Goal: Use online tool/utility: Utilize a website feature to perform a specific function

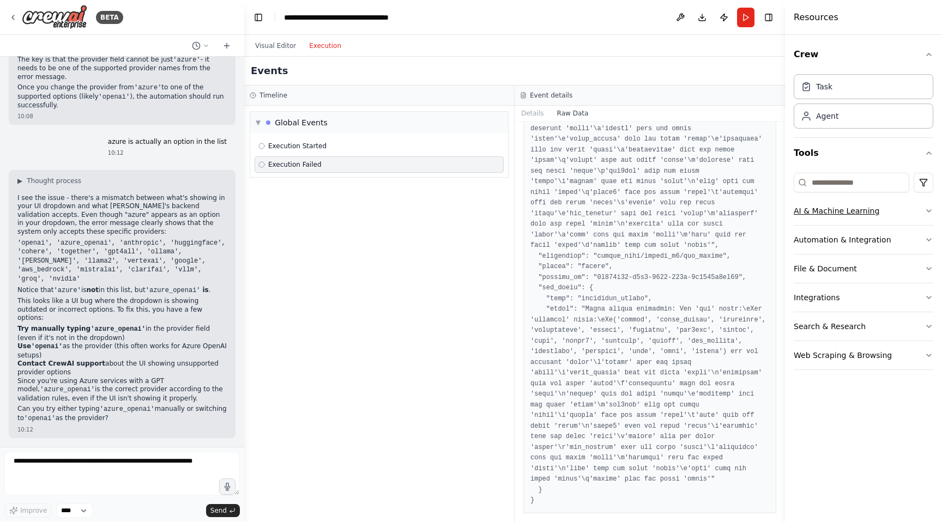
scroll to position [131, 0]
drag, startPoint x: 544, startPoint y: 364, endPoint x: 568, endPoint y: 364, distance: 24.0
click at [568, 364] on pre at bounding box center [649, 277] width 239 height 457
click at [566, 362] on pre at bounding box center [649, 277] width 239 height 457
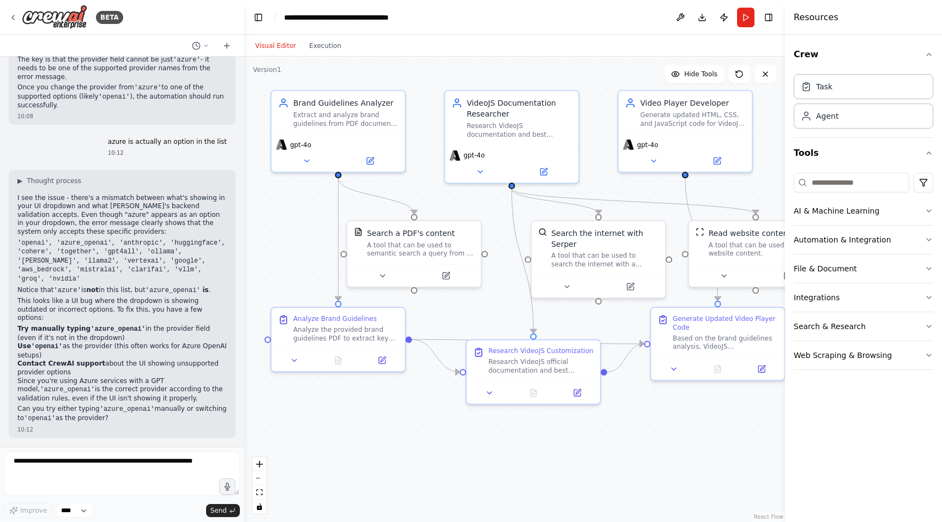
click at [275, 48] on button "Visual Editor" at bounding box center [276, 45] width 54 height 13
click at [444, 269] on button at bounding box center [445, 273] width 61 height 13
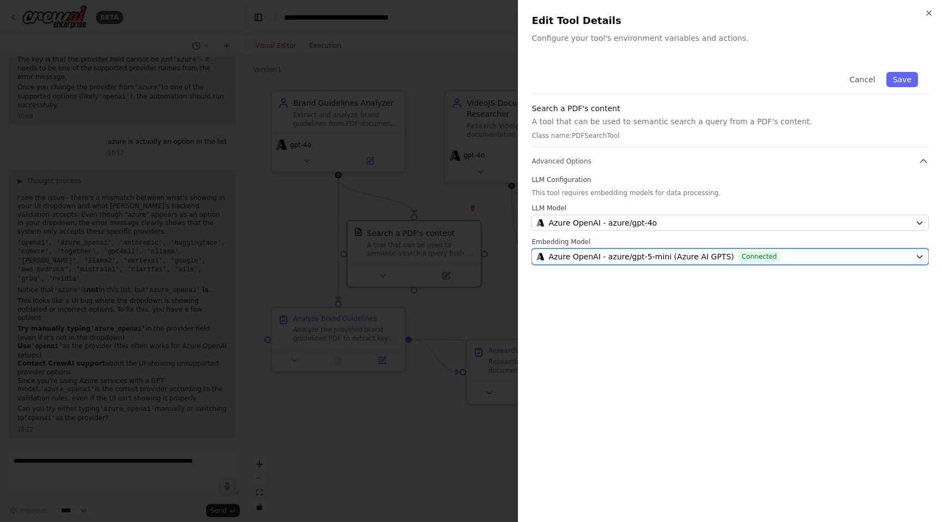
click at [585, 255] on span "Azure OpenAI - azure/gpt-5-mini (Azure AI GPTS)" at bounding box center [640, 256] width 185 height 11
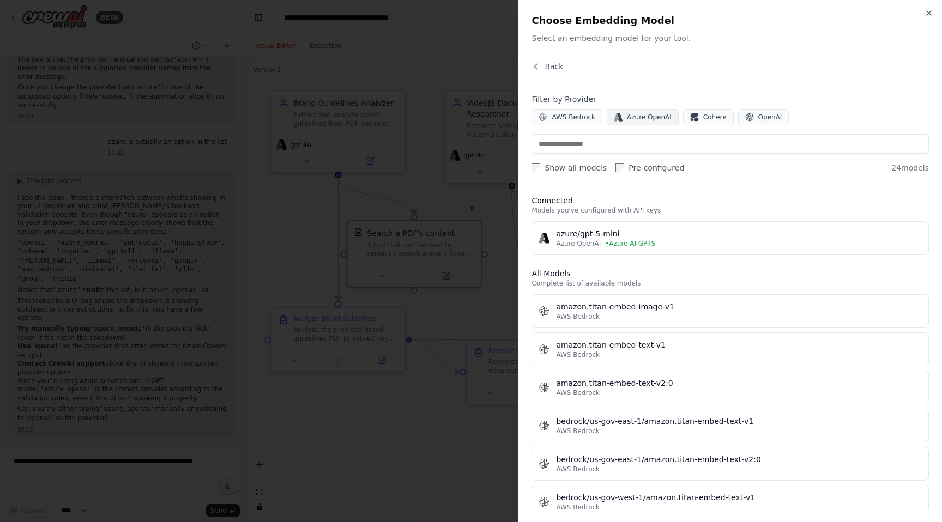
click at [627, 113] on span "Azure OpenAI" at bounding box center [649, 117] width 45 height 9
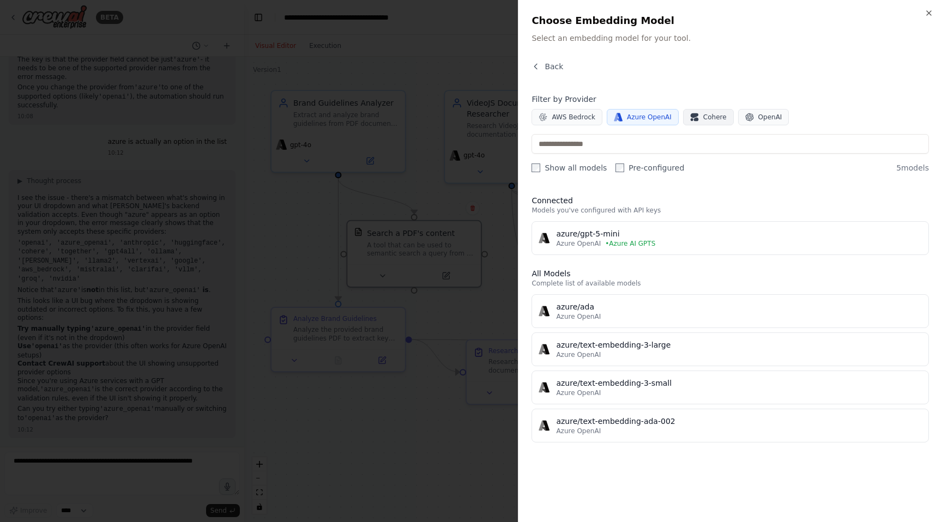
click at [703, 118] on span "Cohere" at bounding box center [714, 117] width 23 height 9
click at [758, 114] on span "OpenAI" at bounding box center [770, 117] width 24 height 9
click at [703, 116] on span "Cohere" at bounding box center [714, 117] width 23 height 9
click at [643, 119] on span "Azure OpenAI" at bounding box center [649, 117] width 45 height 9
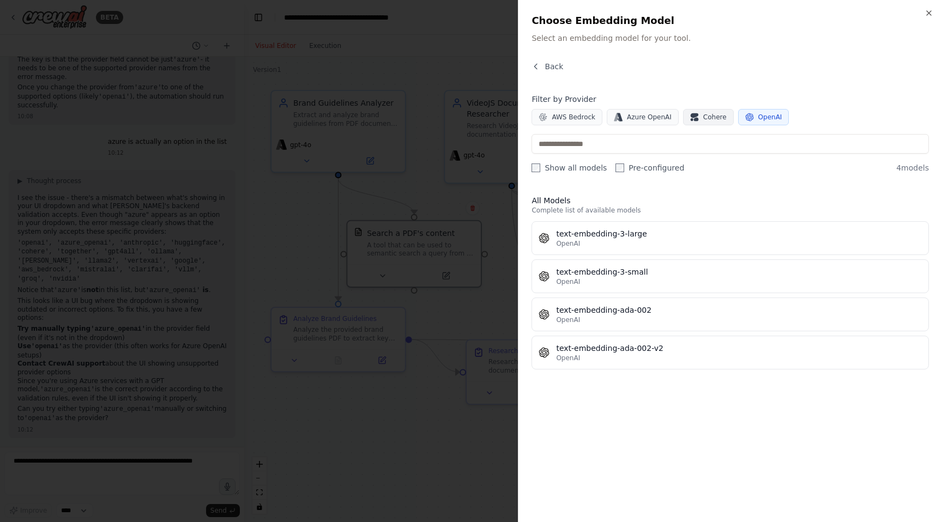
click at [717, 116] on span "Cohere" at bounding box center [714, 117] width 23 height 9
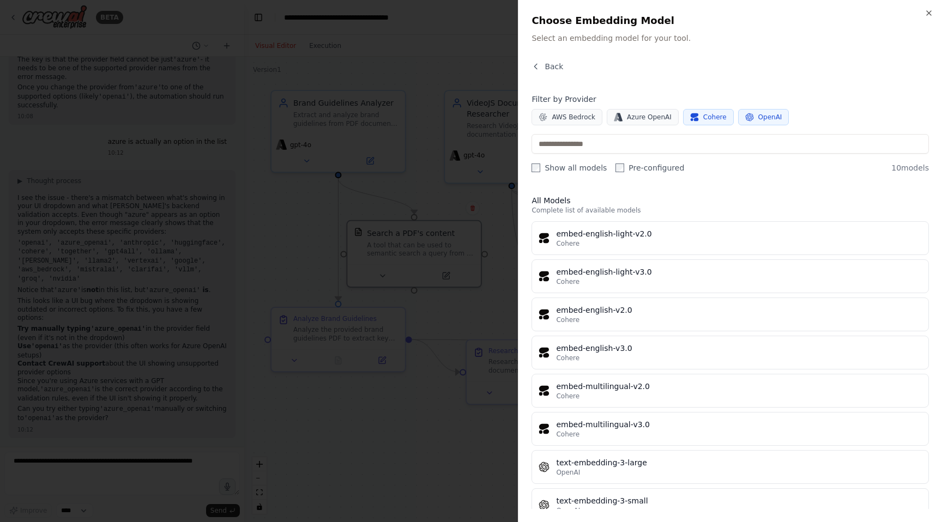
click at [719, 119] on span "Cohere" at bounding box center [714, 117] width 23 height 9
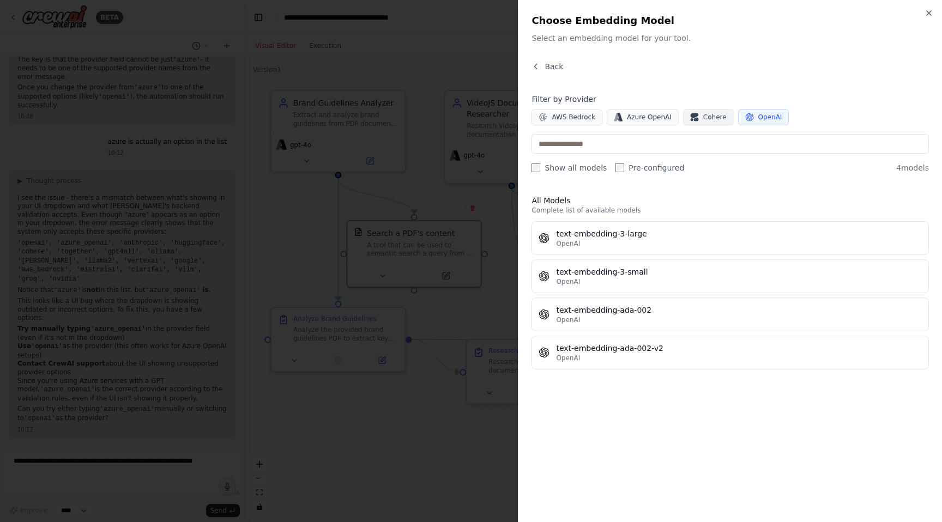
click at [719, 119] on span "Cohere" at bounding box center [714, 117] width 23 height 9
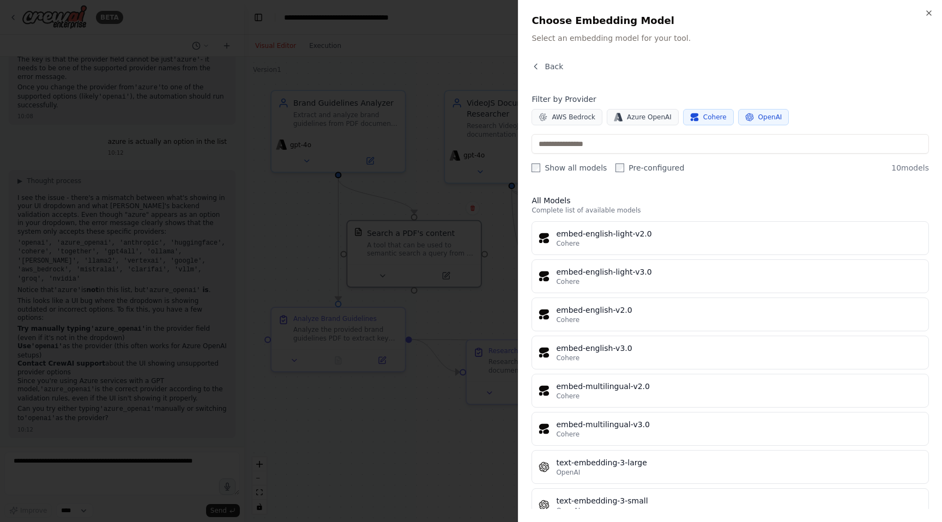
click at [719, 119] on span "Cohere" at bounding box center [714, 117] width 23 height 9
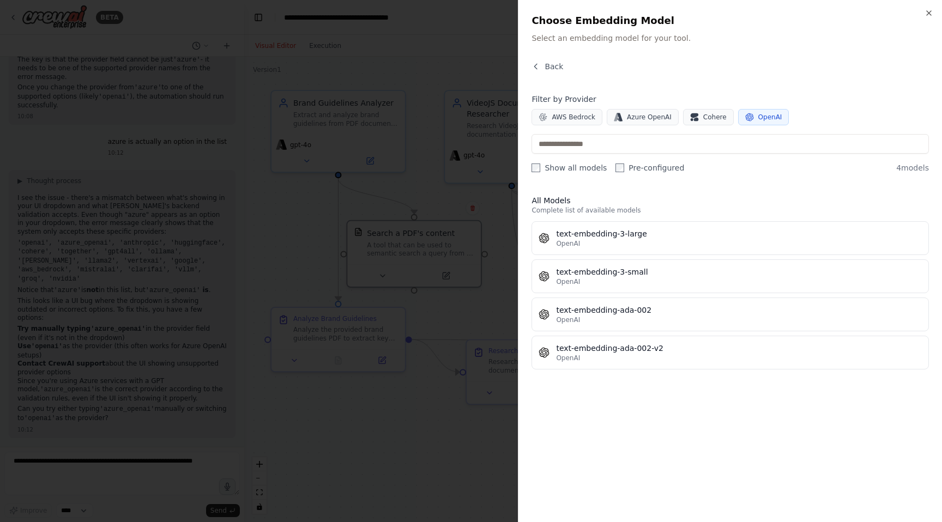
click at [323, 153] on div at bounding box center [471, 261] width 942 height 522
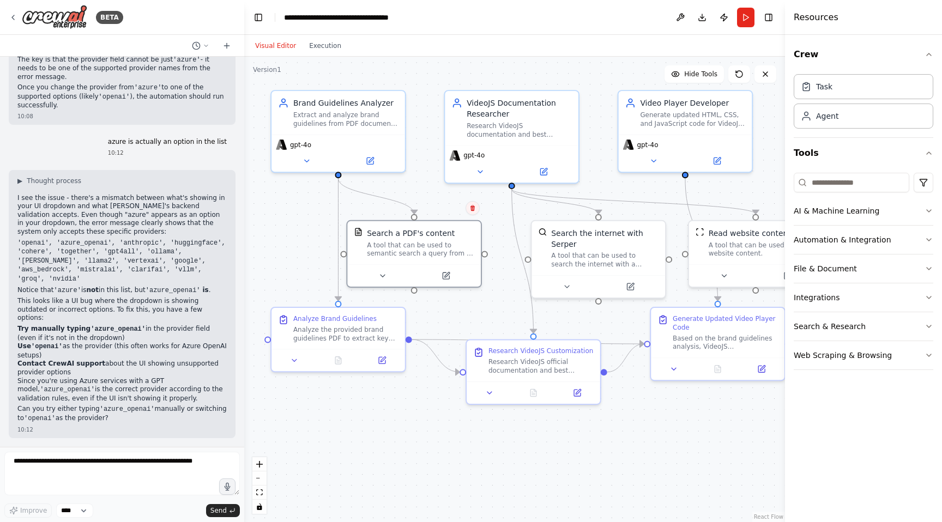
click at [469, 209] on icon at bounding box center [472, 208] width 7 height 7
click at [440, 206] on button "Confirm" at bounding box center [441, 208] width 39 height 13
click at [397, 217] on div ".deletable-edge-delete-btn { width: 20px; height: 20px; border: 0px solid #ffff…" at bounding box center [514, 289] width 541 height 465
click at [746, 19] on button "Run" at bounding box center [745, 18] width 17 height 20
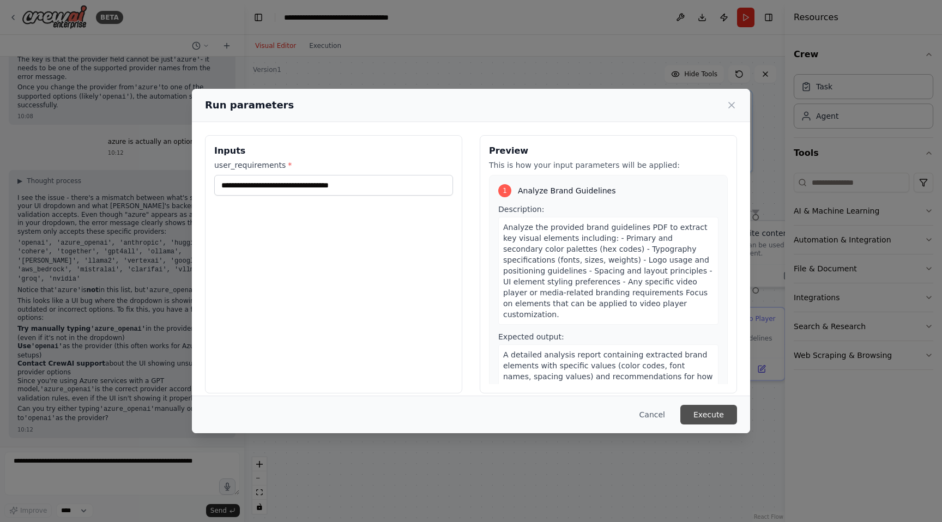
click at [708, 415] on button "Execute" at bounding box center [708, 415] width 57 height 20
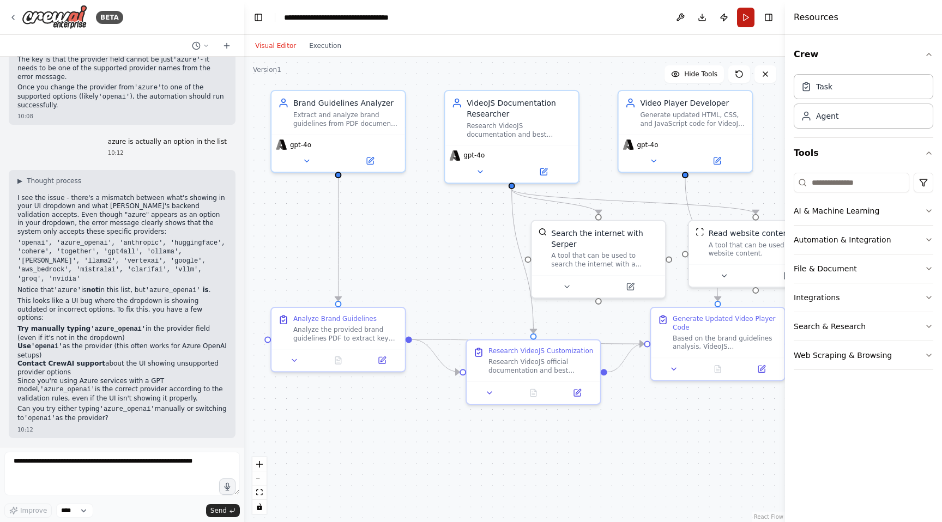
click at [740, 22] on button "Run" at bounding box center [745, 18] width 17 height 20
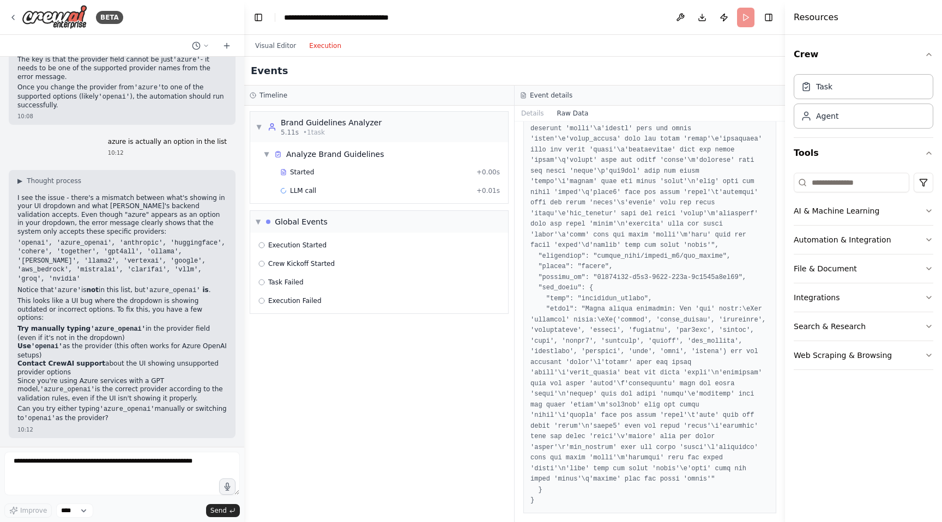
click at [314, 45] on button "Execution" at bounding box center [324, 45] width 45 height 13
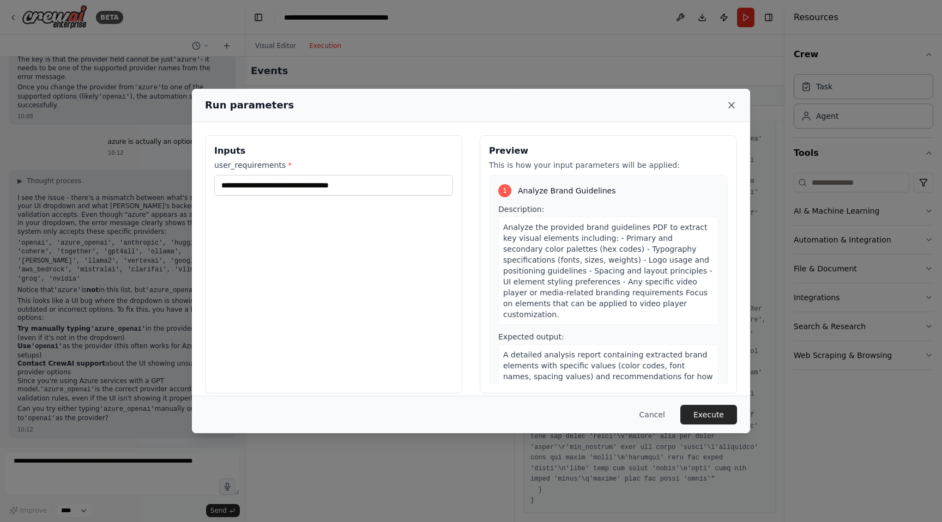
click at [731, 100] on icon at bounding box center [731, 105] width 11 height 11
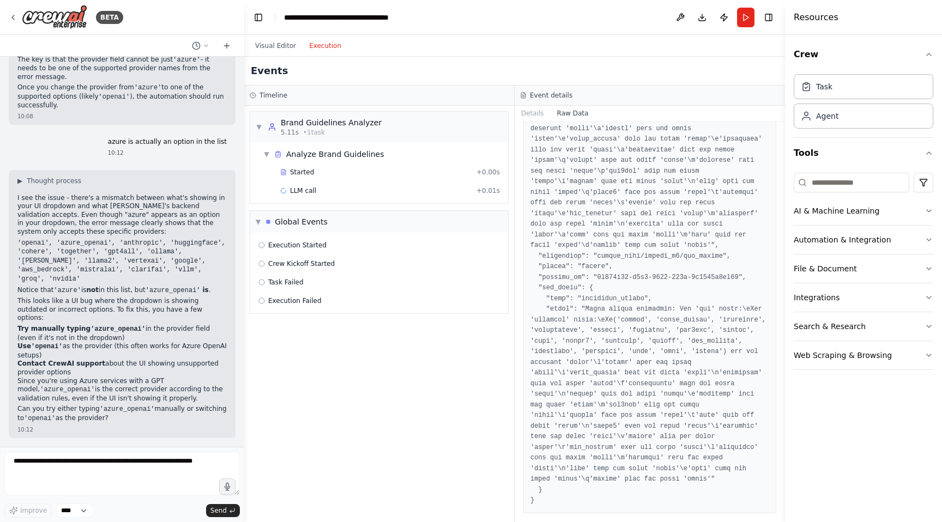
click at [730, 104] on div "Event details" at bounding box center [649, 96] width 270 height 20
click at [292, 284] on span "Task Failed" at bounding box center [285, 282] width 35 height 9
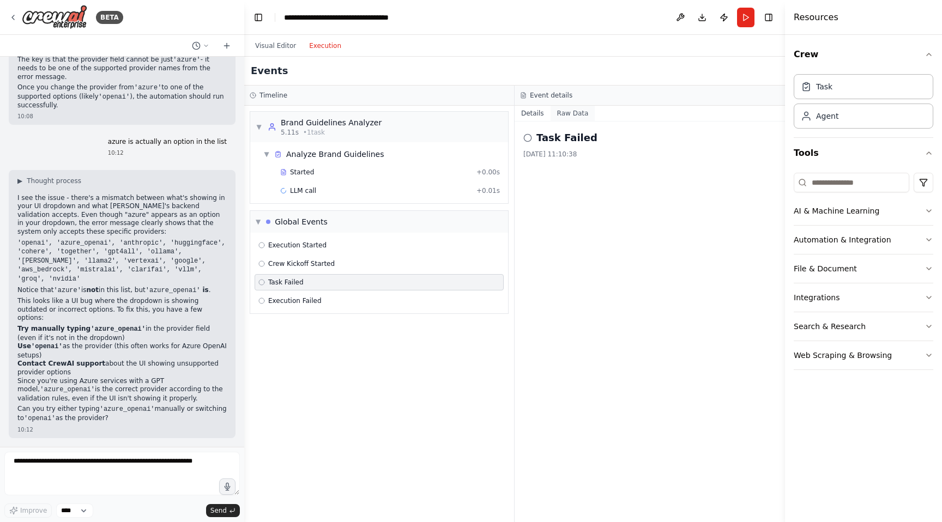
click at [578, 117] on button "Raw Data" at bounding box center [572, 113] width 45 height 15
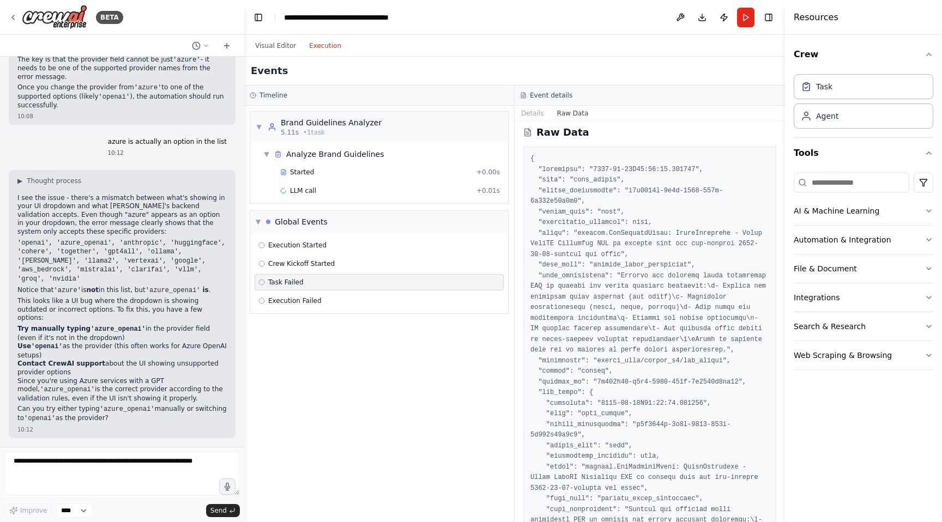
scroll to position [0, 0]
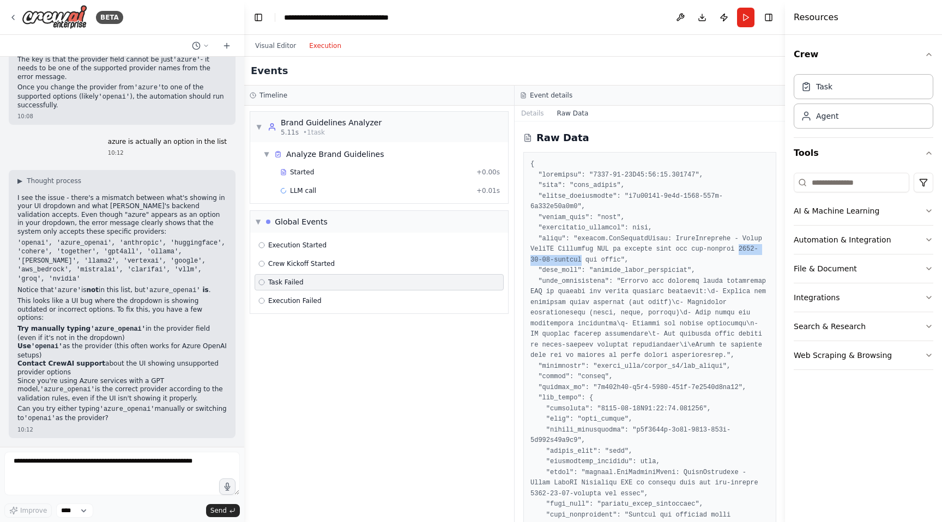
drag, startPoint x: 602, startPoint y: 259, endPoint x: 530, endPoint y: 263, distance: 71.5
click at [530, 263] on pre at bounding box center [649, 393] width 239 height 468
copy pre "[DATE]-preview"
click at [271, 44] on button "Visual Editor" at bounding box center [276, 45] width 54 height 13
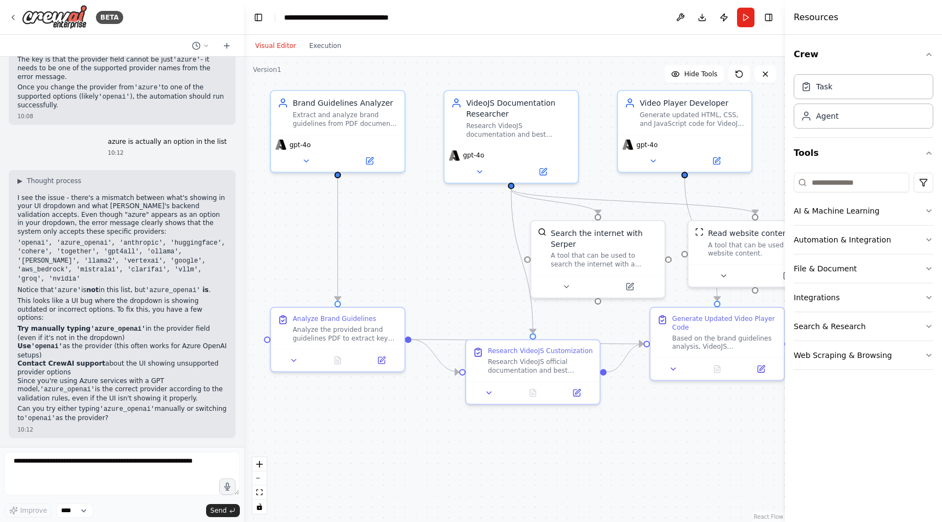
click at [441, 482] on div ".deletable-edge-delete-btn { width: 20px; height: 20px; border: 0px solid #ffff…" at bounding box center [514, 289] width 541 height 465
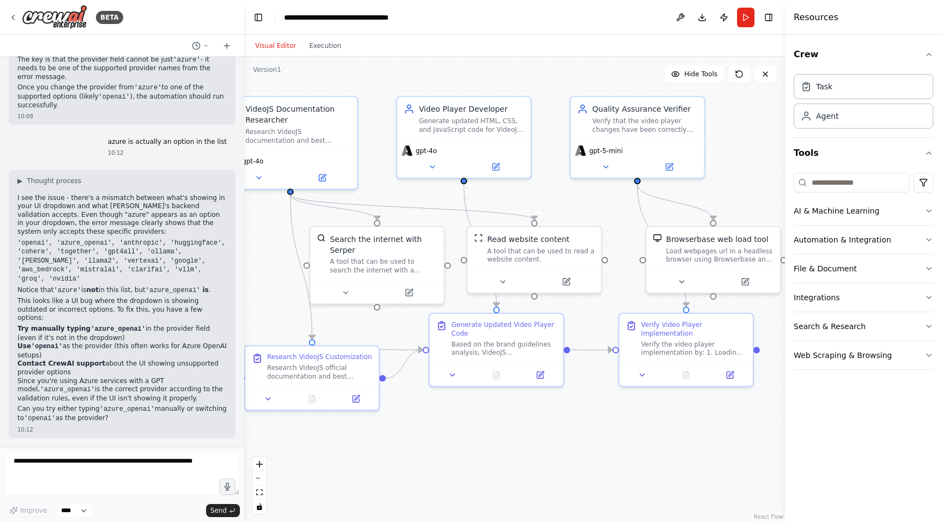
drag, startPoint x: 466, startPoint y: 290, endPoint x: 245, endPoint y: 296, distance: 220.8
click at [245, 296] on div ".deletable-edge-delete-btn { width: 20px; height: 20px; border: 0px solid #ffff…" at bounding box center [514, 289] width 541 height 465
click at [669, 162] on icon at bounding box center [668, 164] width 7 height 7
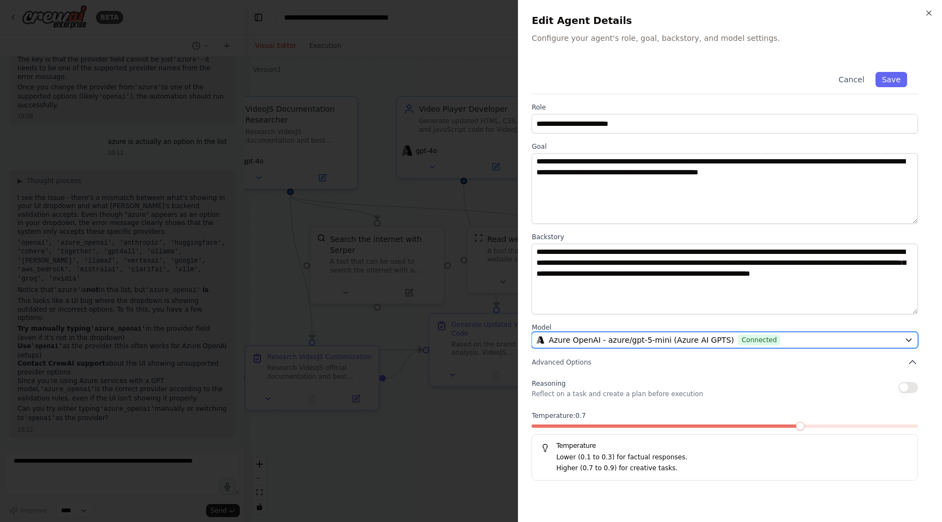
click at [765, 337] on span "Connected" at bounding box center [759, 340] width 42 height 11
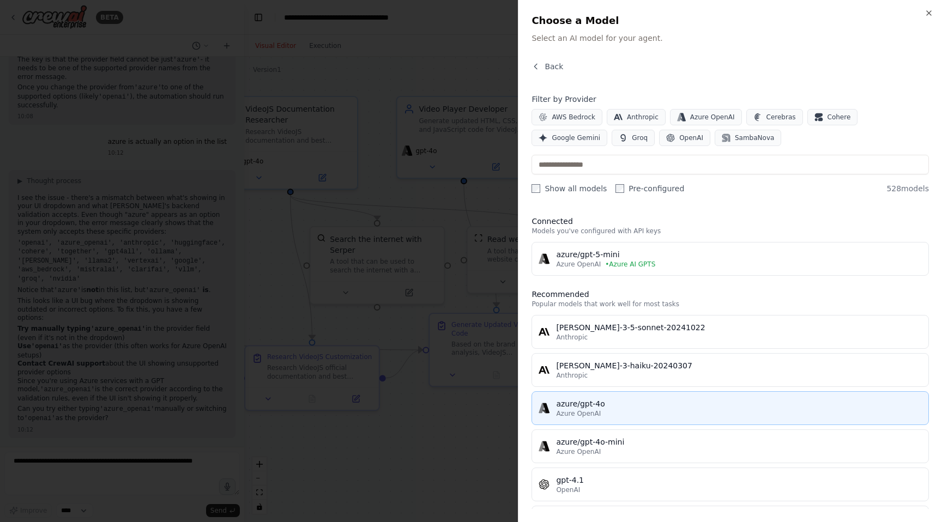
click at [603, 398] on div "azure/gpt-4o" at bounding box center [739, 403] width 366 height 11
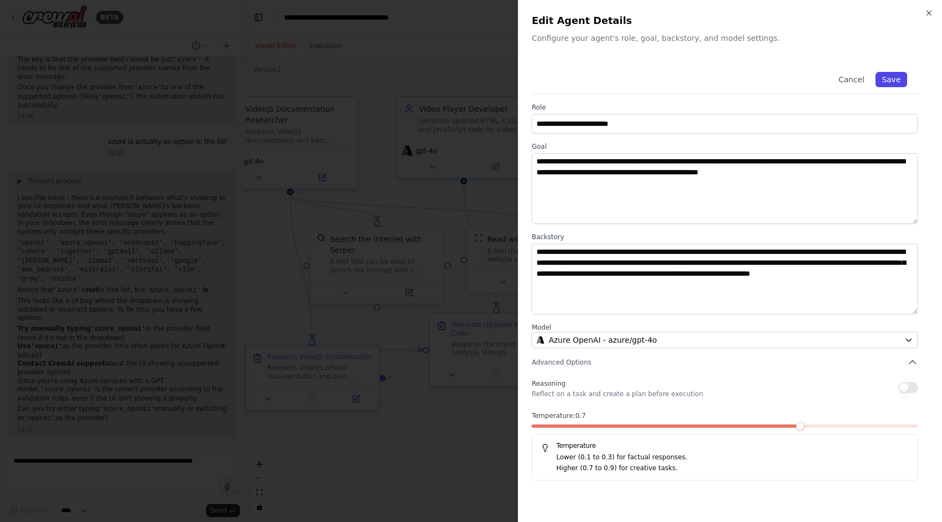
click at [892, 86] on button "Save" at bounding box center [891, 79] width 32 height 15
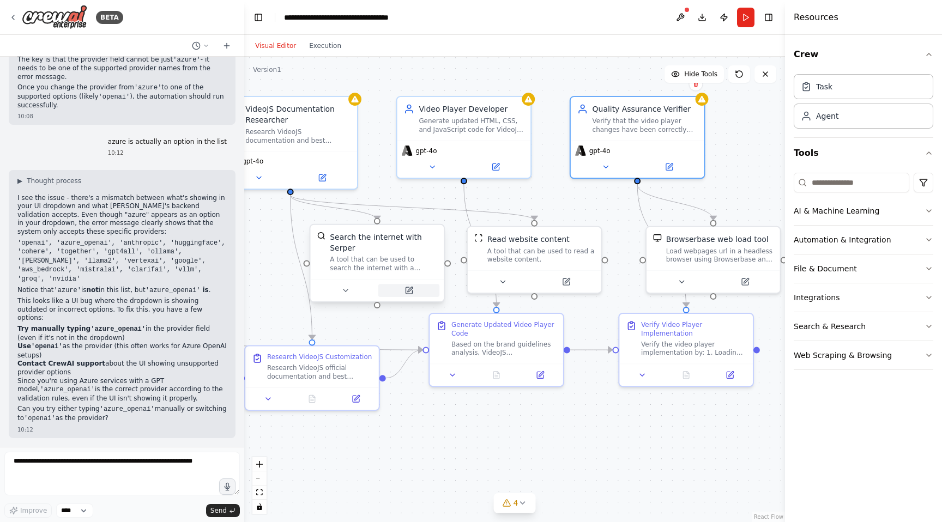
click at [410, 294] on icon at bounding box center [408, 290] width 9 height 9
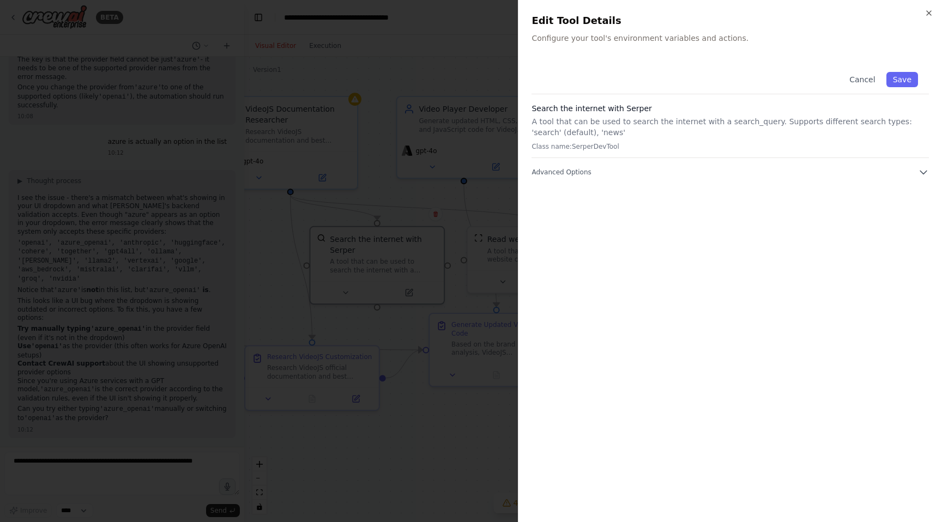
click at [932, 7] on div "Close Edit Tool Details Configure your tool's environment variables and actions…" at bounding box center [730, 261] width 424 height 522
click at [923, 29] on div "Edit Tool Details Configure your tool's environment variables and actions." at bounding box center [729, 28] width 397 height 31
click at [929, 9] on icon "button" at bounding box center [928, 13] width 9 height 9
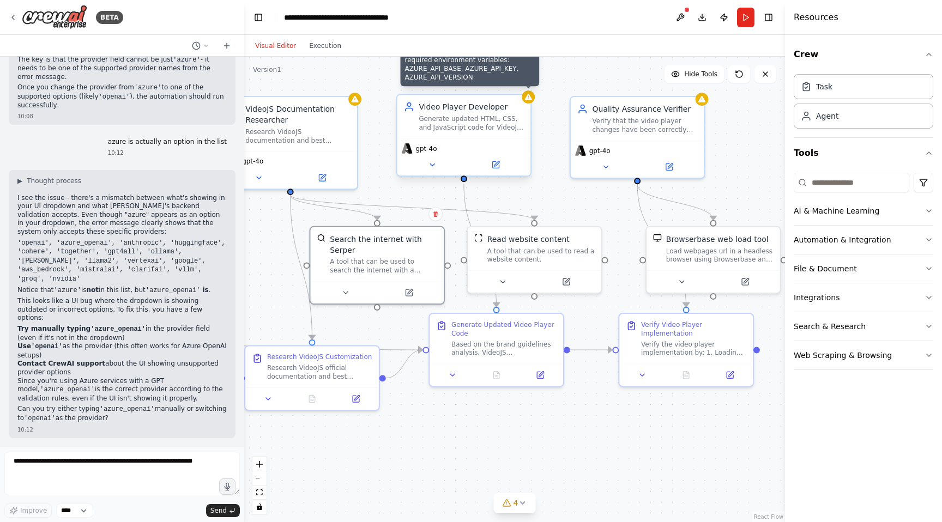
click at [528, 97] on icon at bounding box center [528, 97] width 7 height 7
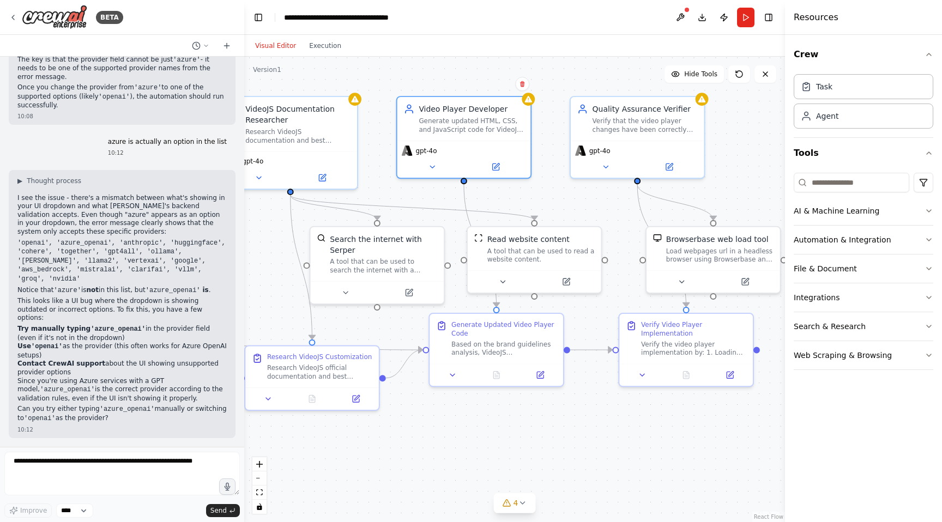
click at [353, 101] on div ".deletable-edge-delete-btn { width: 20px; height: 20px; border: 0px solid #ffff…" at bounding box center [514, 289] width 541 height 465
click at [258, 168] on div "gpt-4o" at bounding box center [290, 168] width 134 height 38
click at [256, 175] on icon at bounding box center [258, 175] width 9 height 9
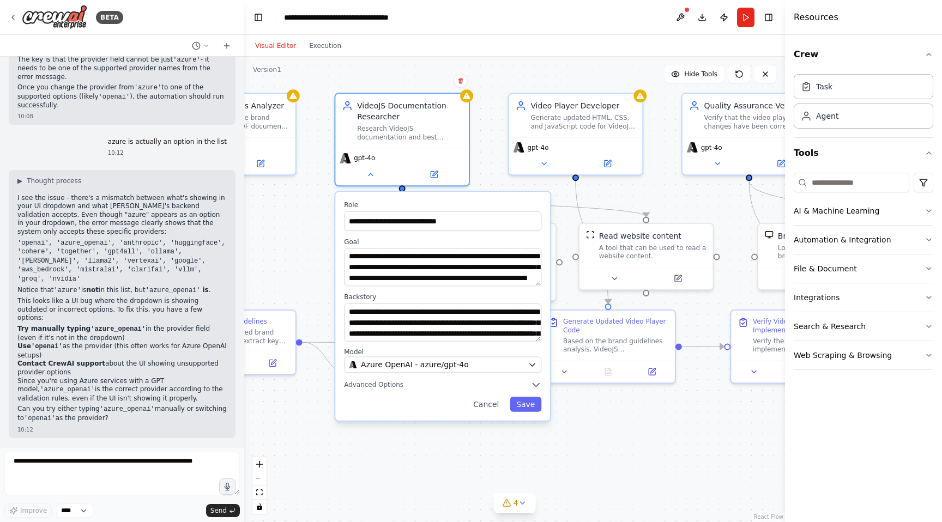
drag, startPoint x: 335, startPoint y: 477, endPoint x: 483, endPoint y: 468, distance: 148.0
click at [483, 468] on div ".deletable-edge-delete-btn { width: 20px; height: 20px; border: 0px solid #ffff…" at bounding box center [514, 289] width 541 height 465
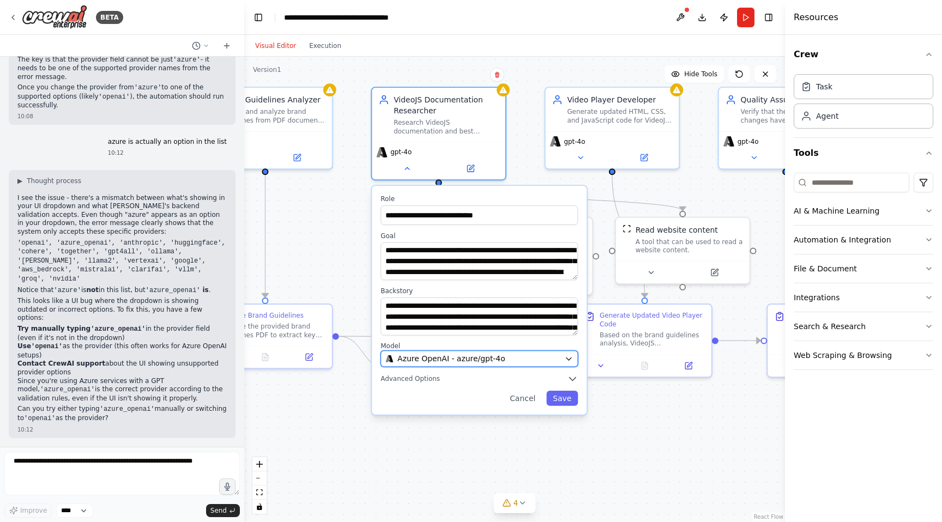
click at [467, 359] on span "Azure OpenAI - azure/gpt-4o" at bounding box center [451, 358] width 108 height 11
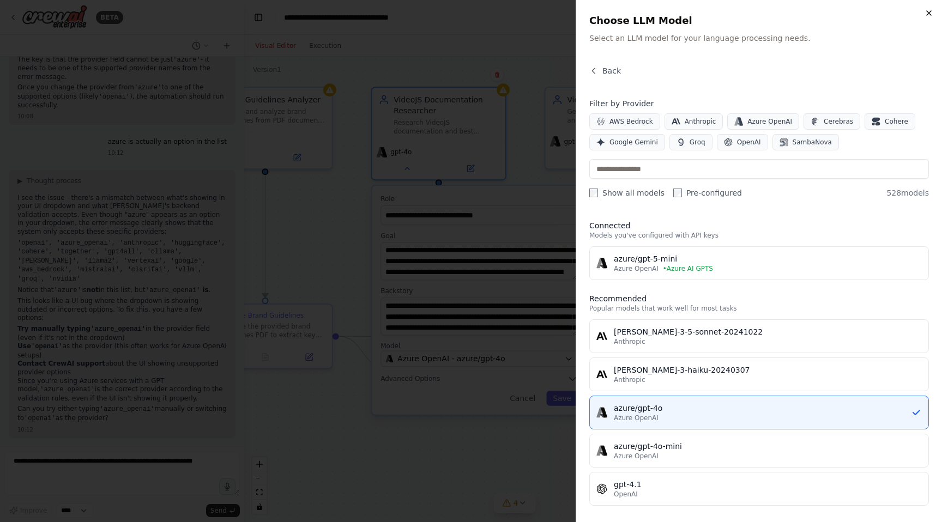
click at [926, 11] on icon "button" at bounding box center [928, 13] width 9 height 9
